Goal: Find specific page/section: Find specific page/section

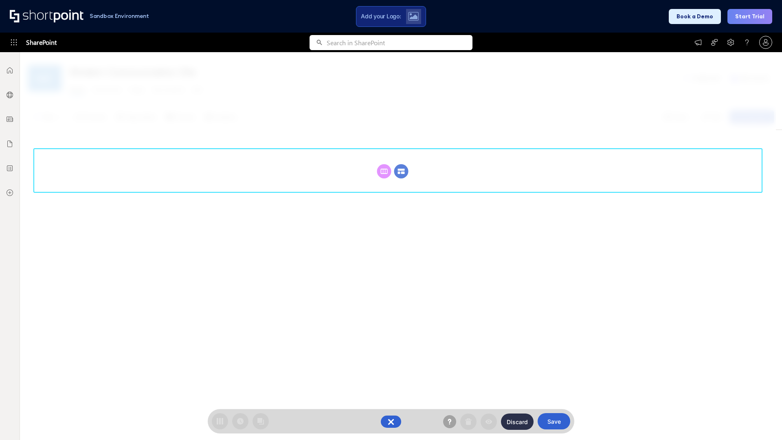
click at [401, 171] on circle at bounding box center [401, 171] width 14 height 14
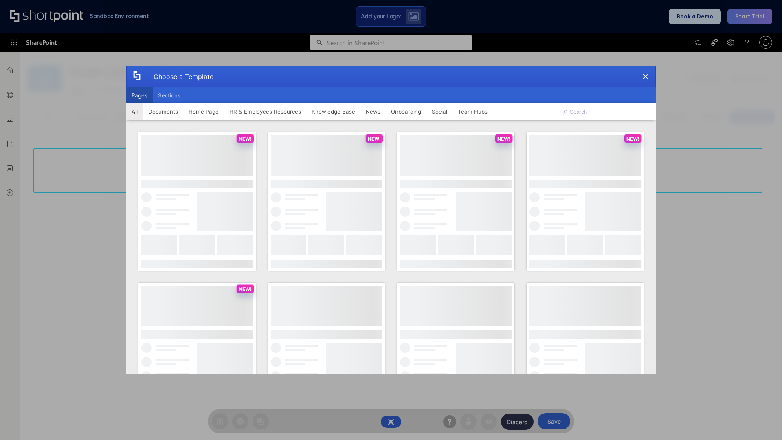
click at [139, 95] on button "Pages" at bounding box center [139, 95] width 26 height 16
type input "Social Layout 2"
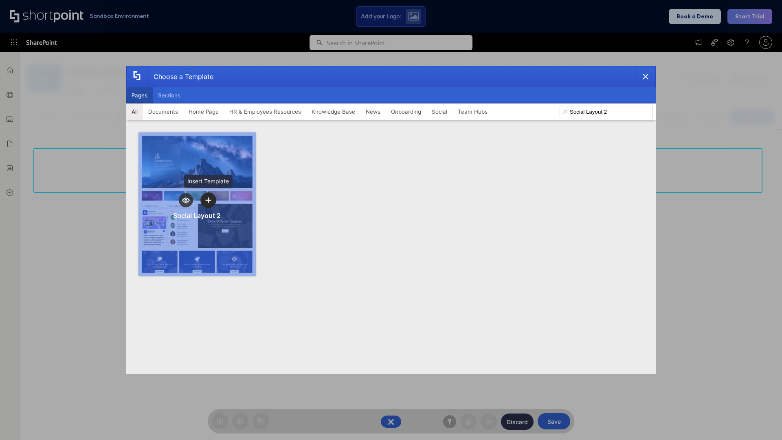
click at [208, 200] on icon "template selector" at bounding box center [208, 200] width 6 height 6
